Goal: Find specific page/section: Find specific page/section

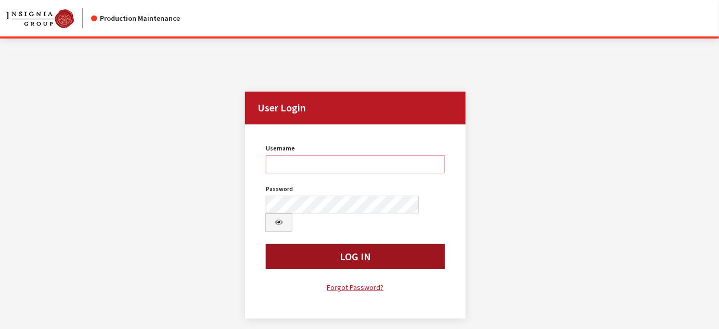
type input "kcallahan"
click at [305, 244] on button "Log In" at bounding box center [355, 256] width 178 height 25
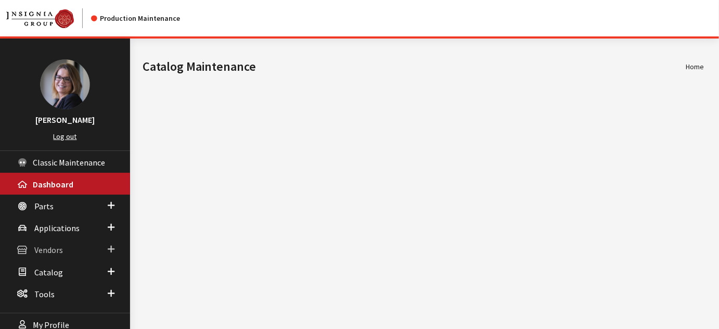
click at [113, 249] on span at bounding box center [111, 249] width 7 height 14
click at [62, 267] on link "Dealer Search" at bounding box center [65, 270] width 130 height 19
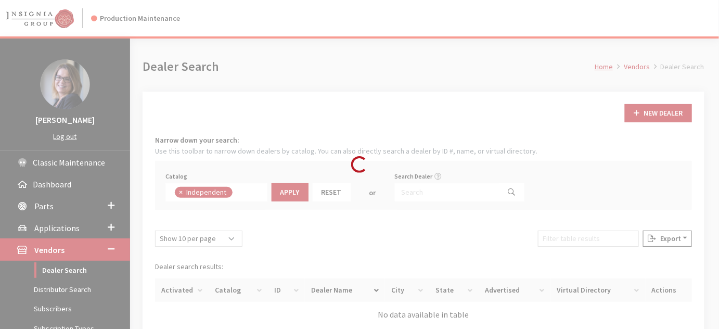
scroll to position [73, 0]
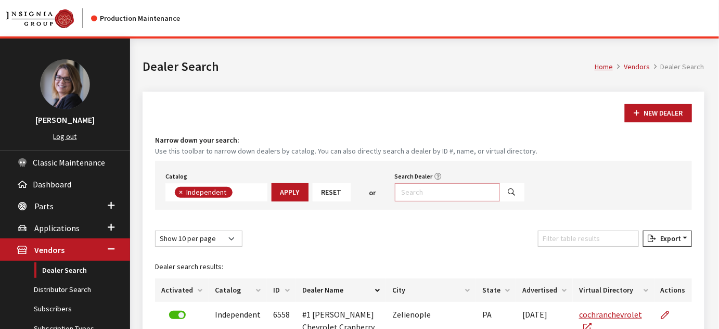
click at [420, 193] on input "Search Dealer" at bounding box center [447, 192] width 105 height 18
type input "vw"
click at [183, 190] on button "×" at bounding box center [180, 192] width 10 height 11
select select
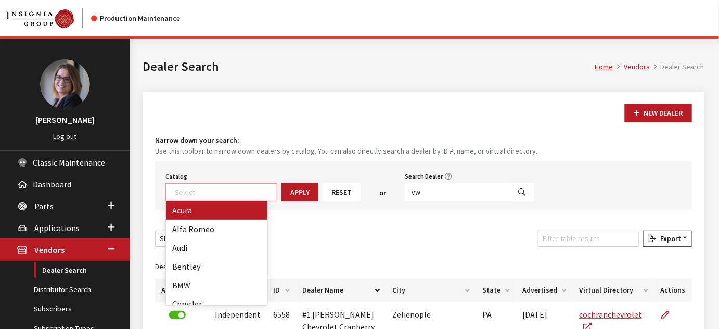
scroll to position [105, 0]
click at [435, 192] on input "vw" at bounding box center [457, 192] width 105 height 18
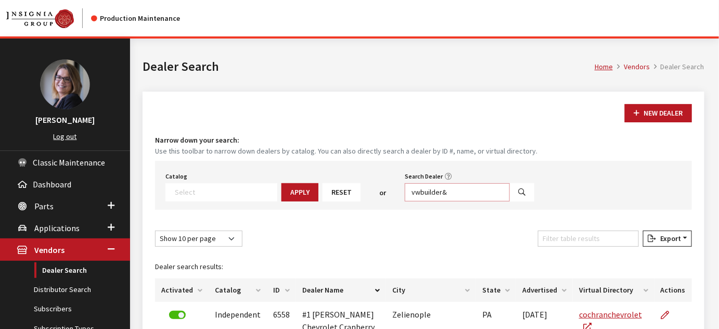
type input "vwbuilder&"
select select
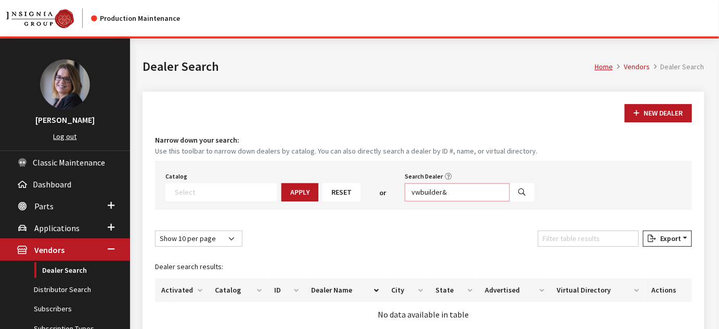
click at [435, 192] on input "vwbuilder&" at bounding box center [457, 192] width 105 height 18
type input "vw*"
select select
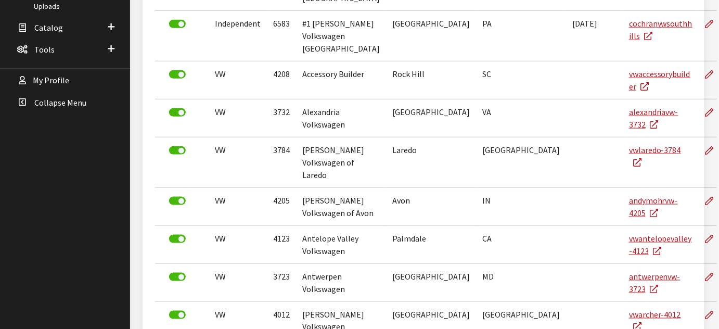
scroll to position [340, 0]
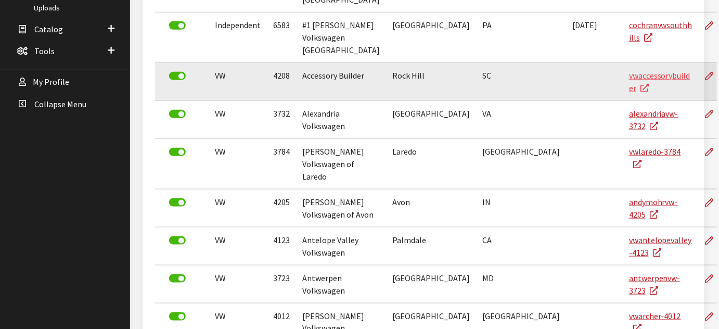
click at [629, 70] on link "vwaccessorybuilder" at bounding box center [659, 81] width 61 height 23
